Goal: Task Accomplishment & Management: Use online tool/utility

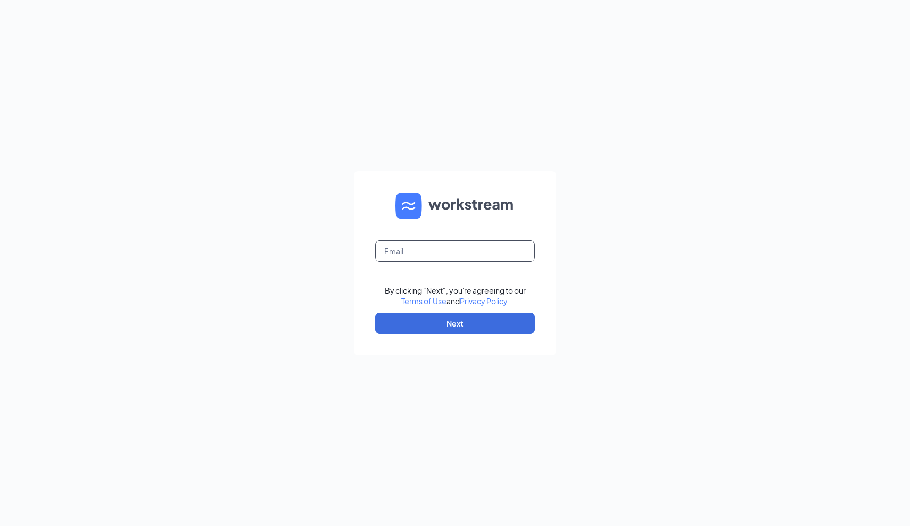
click at [503, 253] on input "text" at bounding box center [455, 251] width 160 height 21
type input "[EMAIL_ADDRESS][DOMAIN_NAME]"
click at [475, 329] on button "Next" at bounding box center [455, 323] width 160 height 21
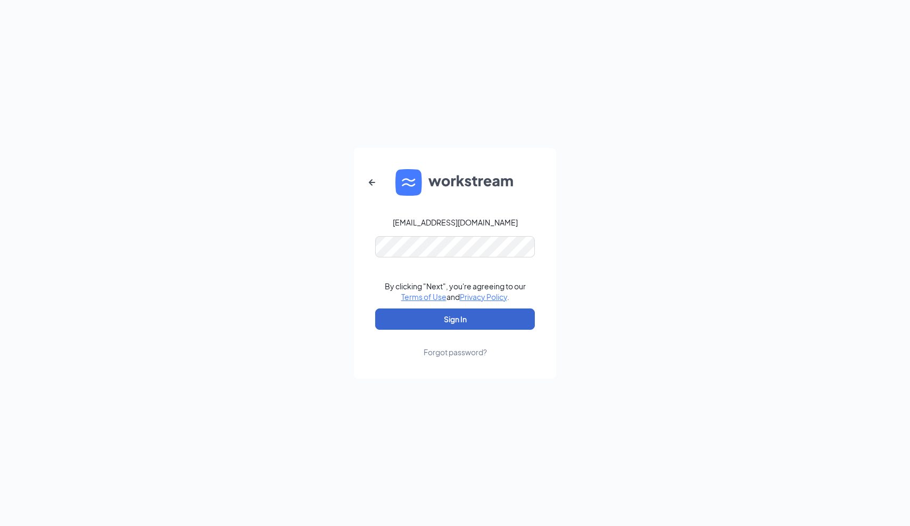
click at [455, 319] on button "Sign In" at bounding box center [455, 319] width 160 height 21
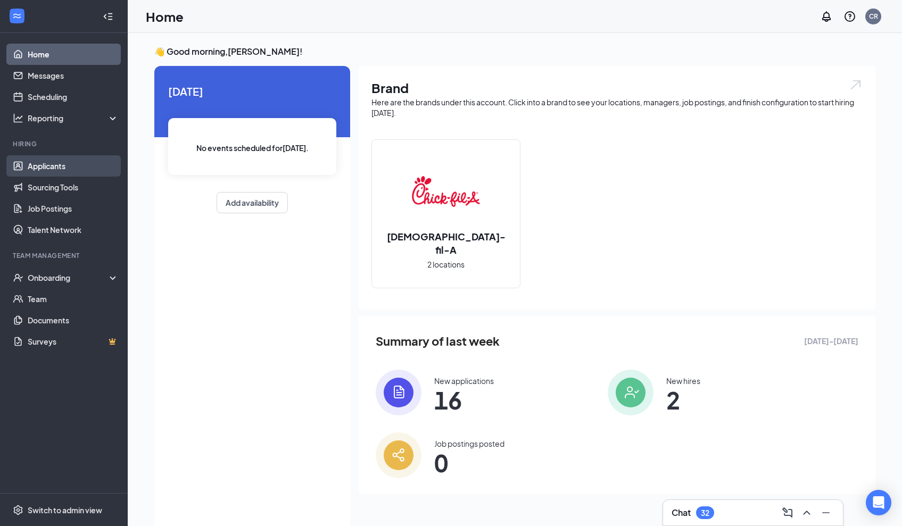
click at [88, 176] on link "Applicants" at bounding box center [73, 165] width 91 height 21
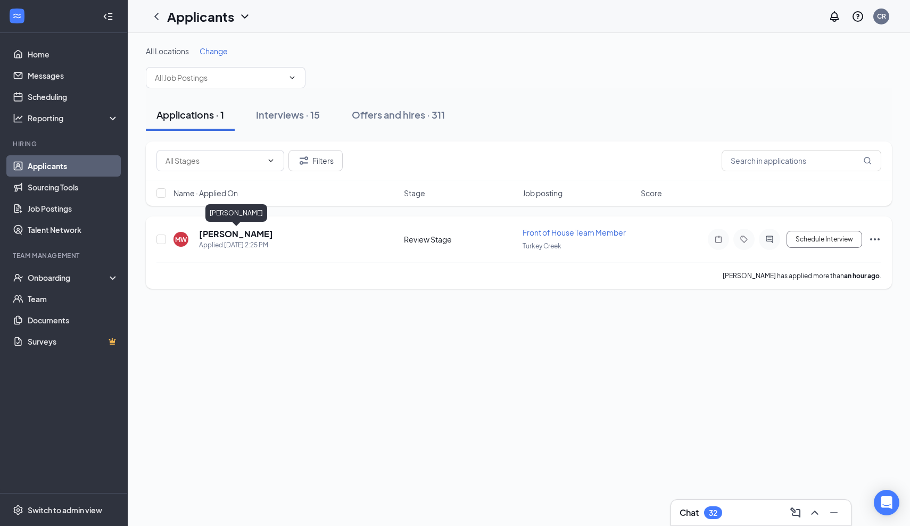
click at [244, 233] on h5 "[PERSON_NAME]" at bounding box center [236, 234] width 74 height 12
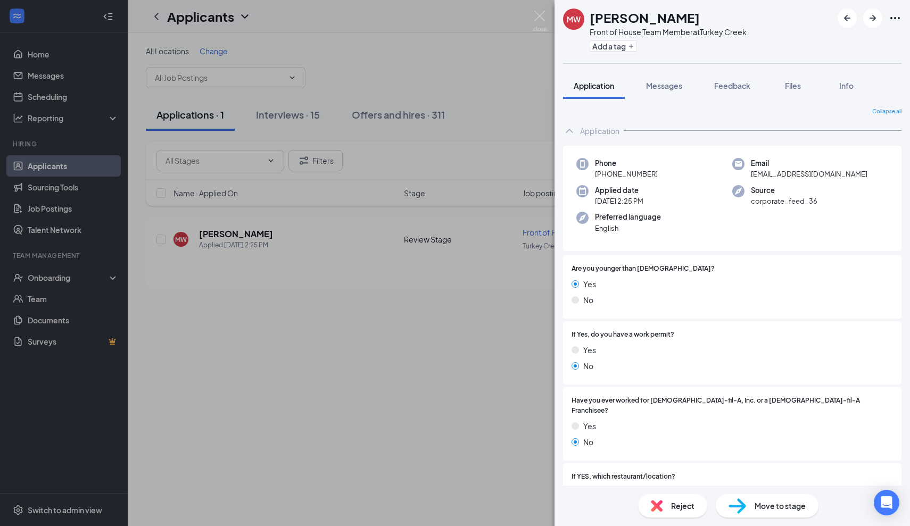
click at [776, 510] on span "Move to stage" at bounding box center [780, 506] width 51 height 12
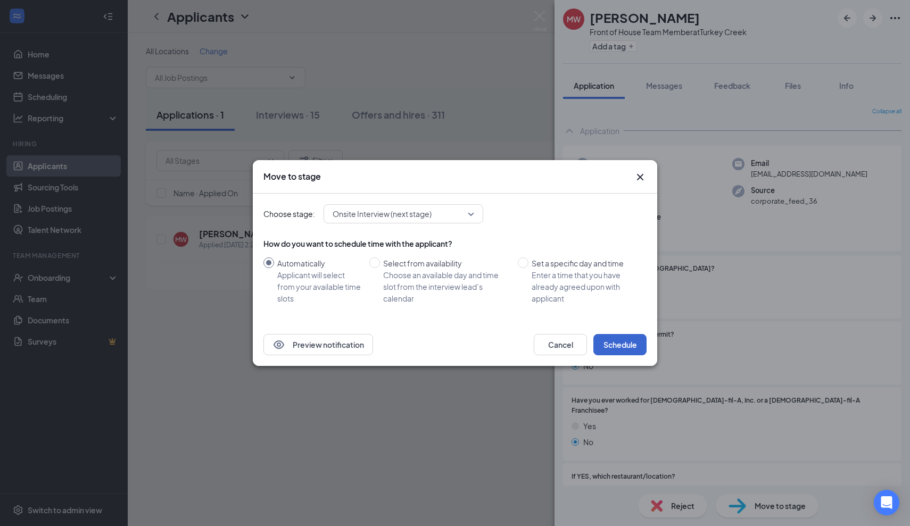
click at [630, 347] on button "Schedule" at bounding box center [620, 344] width 53 height 21
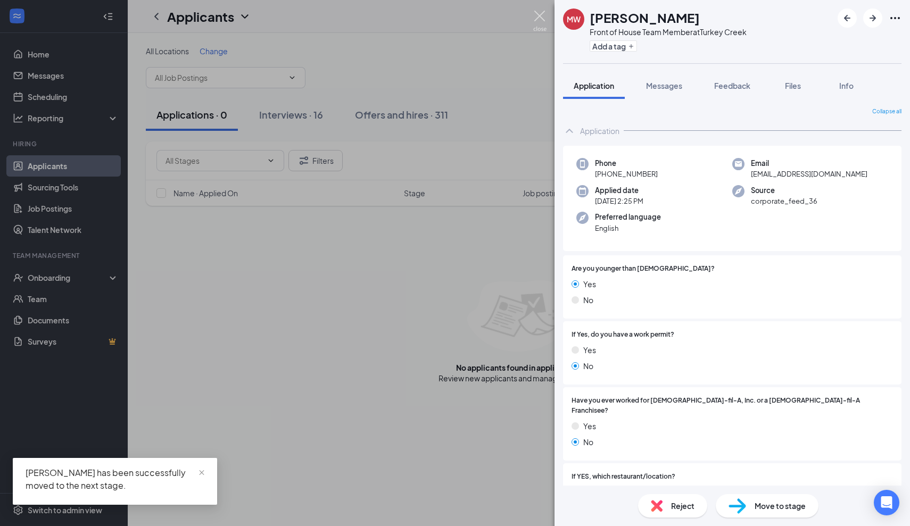
click at [537, 17] on img at bounding box center [539, 21] width 13 height 21
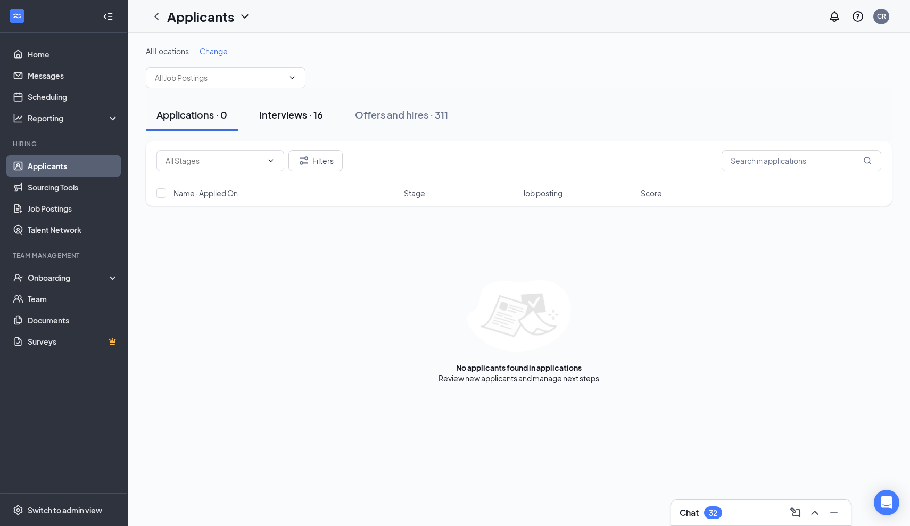
click at [297, 118] on div "Interviews · 16" at bounding box center [291, 114] width 64 height 13
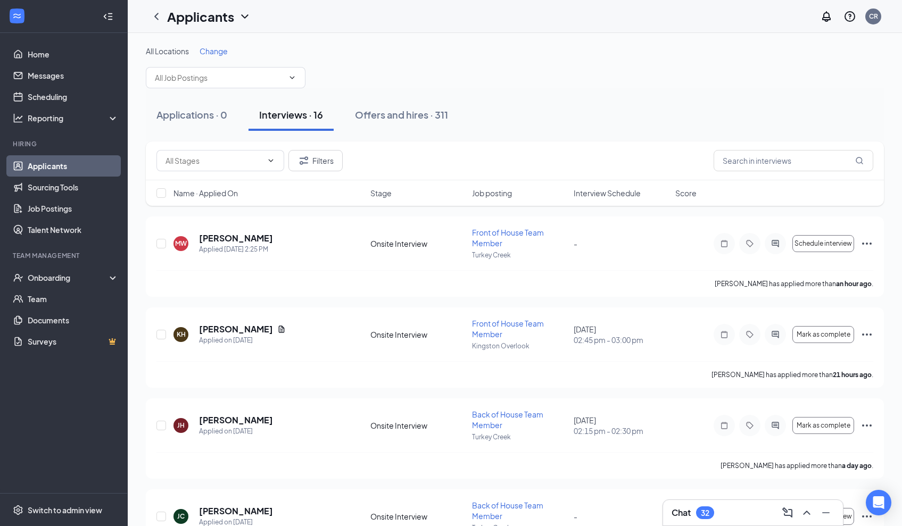
click at [597, 196] on span "Interview Schedule" at bounding box center [607, 193] width 67 height 11
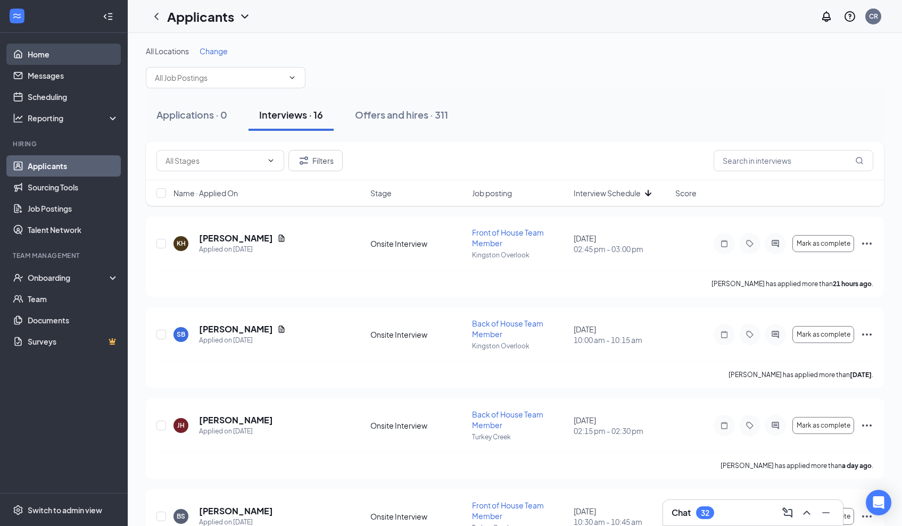
click at [55, 54] on link "Home" at bounding box center [73, 54] width 91 height 21
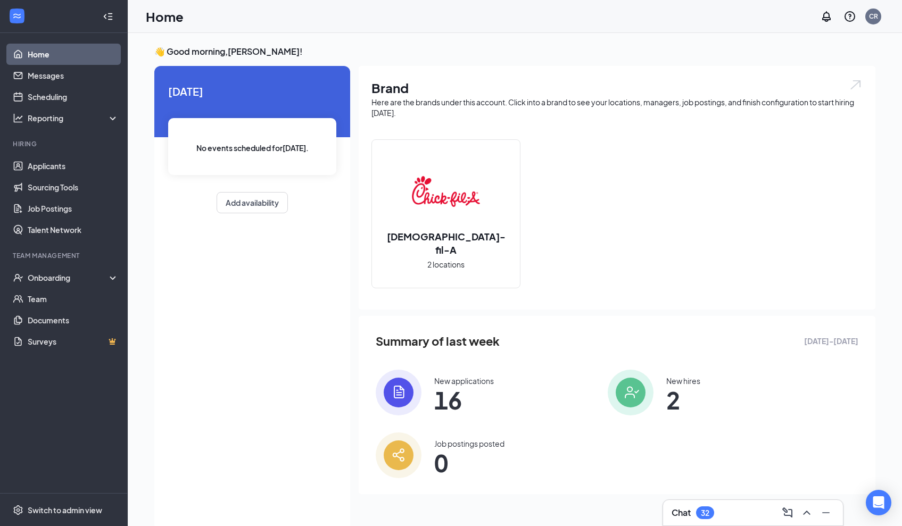
click at [521, 19] on div "Home CR" at bounding box center [515, 16] width 775 height 33
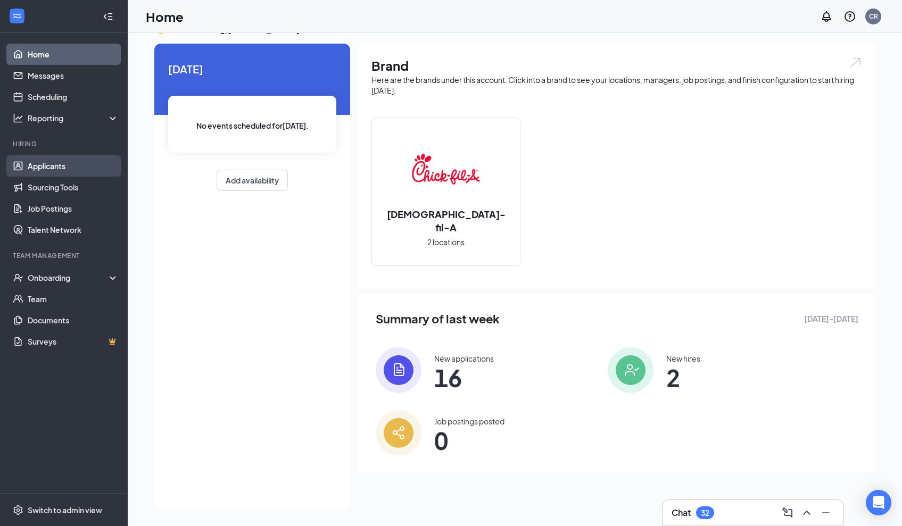
click at [70, 166] on link "Applicants" at bounding box center [73, 165] width 91 height 21
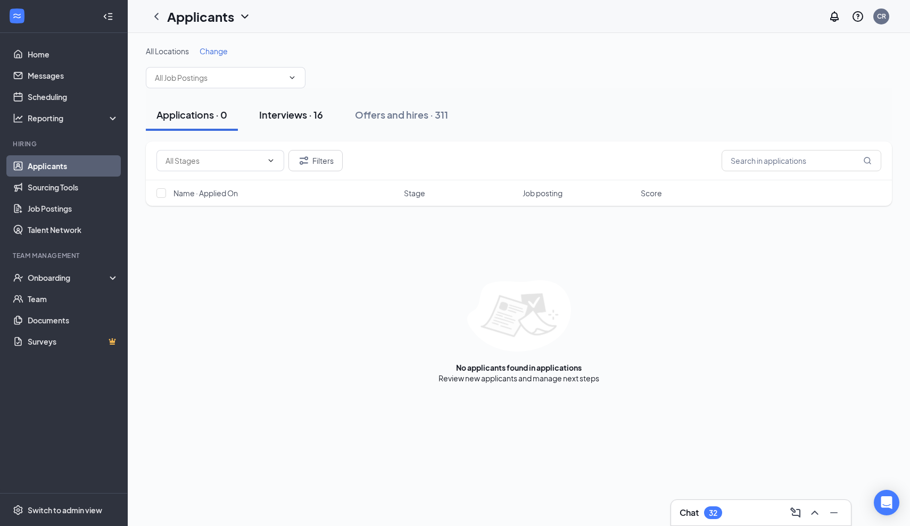
click at [285, 117] on div "Interviews · 16" at bounding box center [291, 114] width 64 height 13
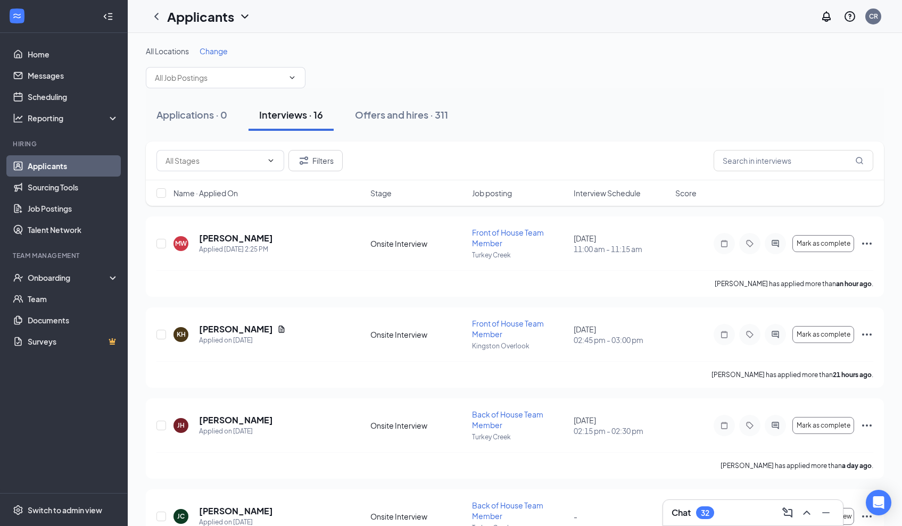
click at [616, 191] on span "Interview Schedule" at bounding box center [607, 193] width 67 height 11
click at [616, 190] on span "Interview Schedule" at bounding box center [607, 193] width 67 height 11
click at [806, 114] on div "Applications · 0 Interviews · 16 Offers and hires · 311" at bounding box center [515, 115] width 738 height 32
click at [190, 113] on div "Applications · 0" at bounding box center [192, 114] width 71 height 13
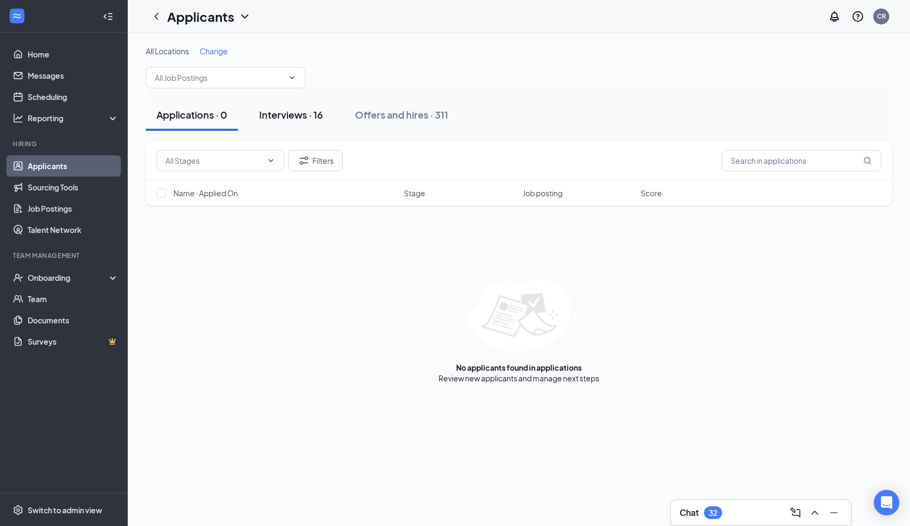
click at [281, 119] on div "Interviews · 16" at bounding box center [291, 114] width 64 height 13
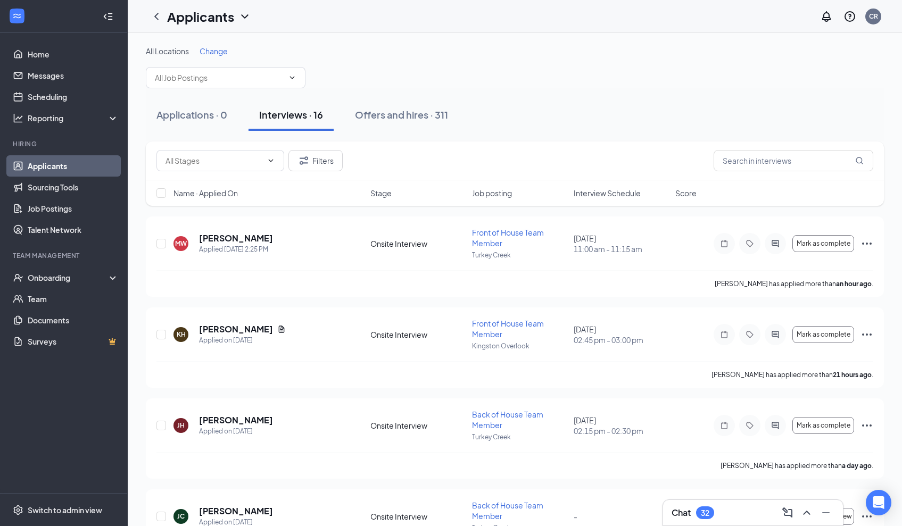
click at [593, 193] on span "Interview Schedule" at bounding box center [607, 193] width 67 height 11
click at [651, 166] on div "Filters" at bounding box center [515, 160] width 717 height 21
click at [401, 121] on button "Offers and hires · 311" at bounding box center [401, 115] width 114 height 32
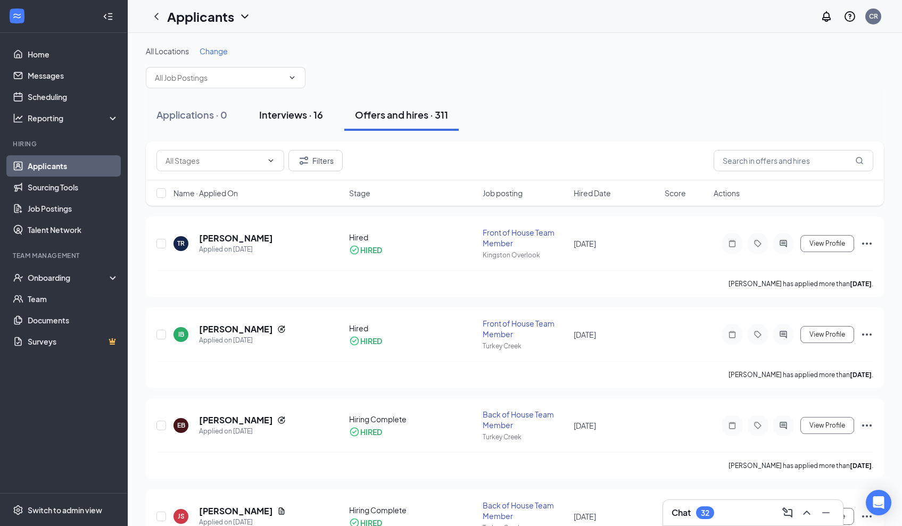
click at [301, 122] on button "Interviews · 16" at bounding box center [291, 115] width 85 height 32
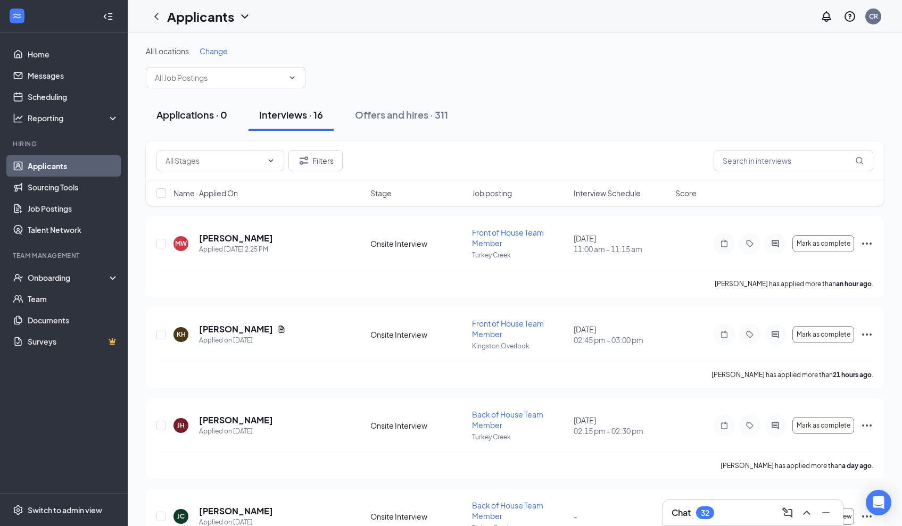
click at [196, 118] on div "Applications · 0" at bounding box center [192, 114] width 71 height 13
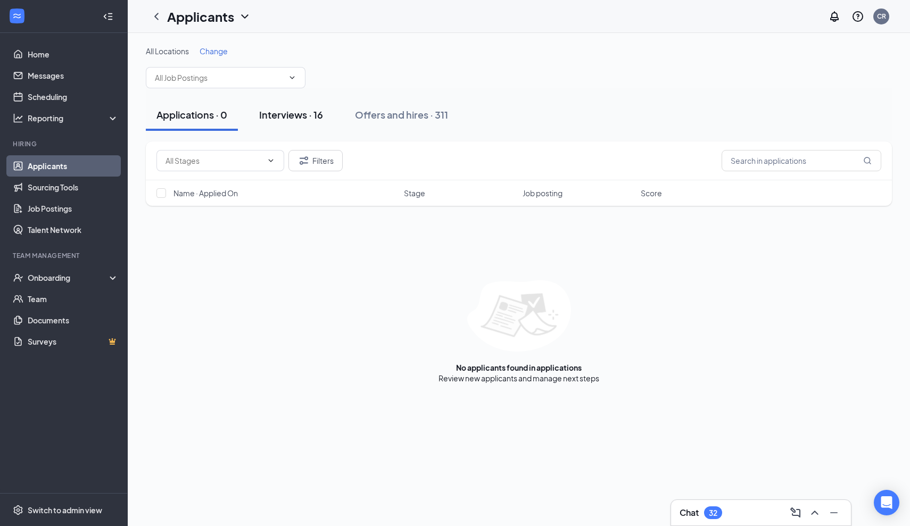
click at [302, 122] on button "Interviews · 16" at bounding box center [291, 115] width 85 height 32
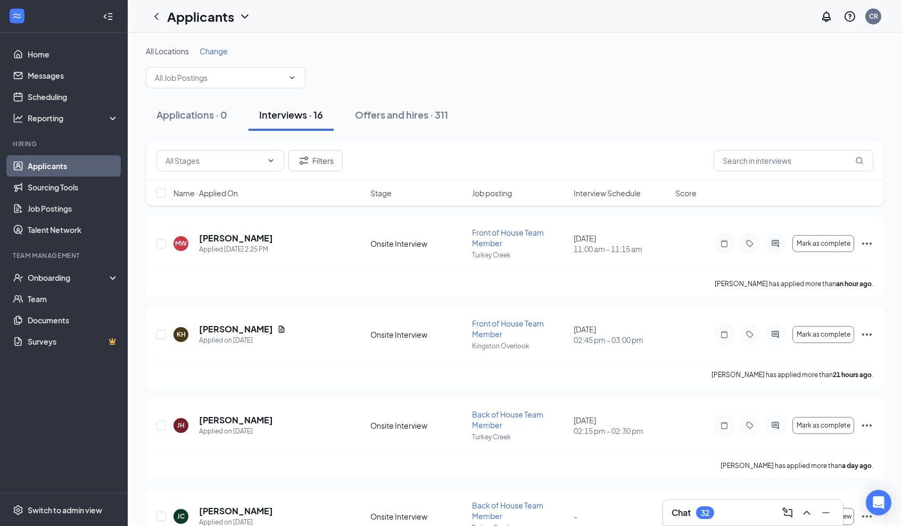
click at [599, 194] on span "Interview Schedule" at bounding box center [607, 193] width 67 height 11
click at [599, 193] on span "Interview Schedule" at bounding box center [607, 193] width 67 height 11
